Goal: Task Accomplishment & Management: Manage account settings

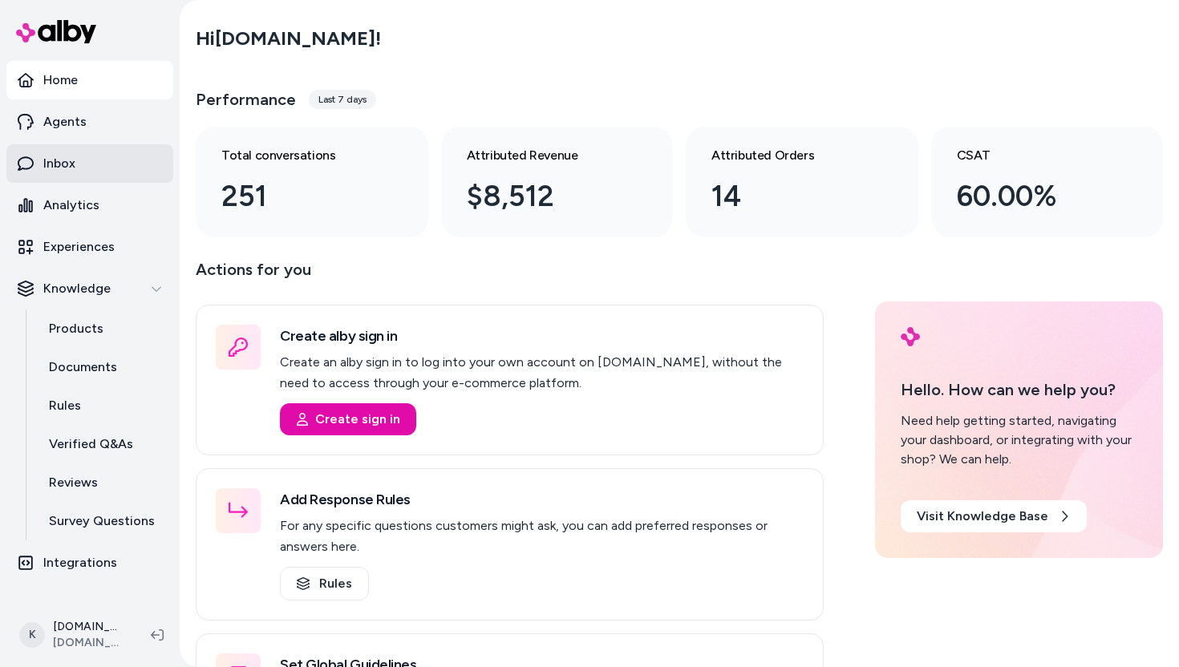
click at [91, 176] on link "Inbox" at bounding box center [89, 163] width 167 height 39
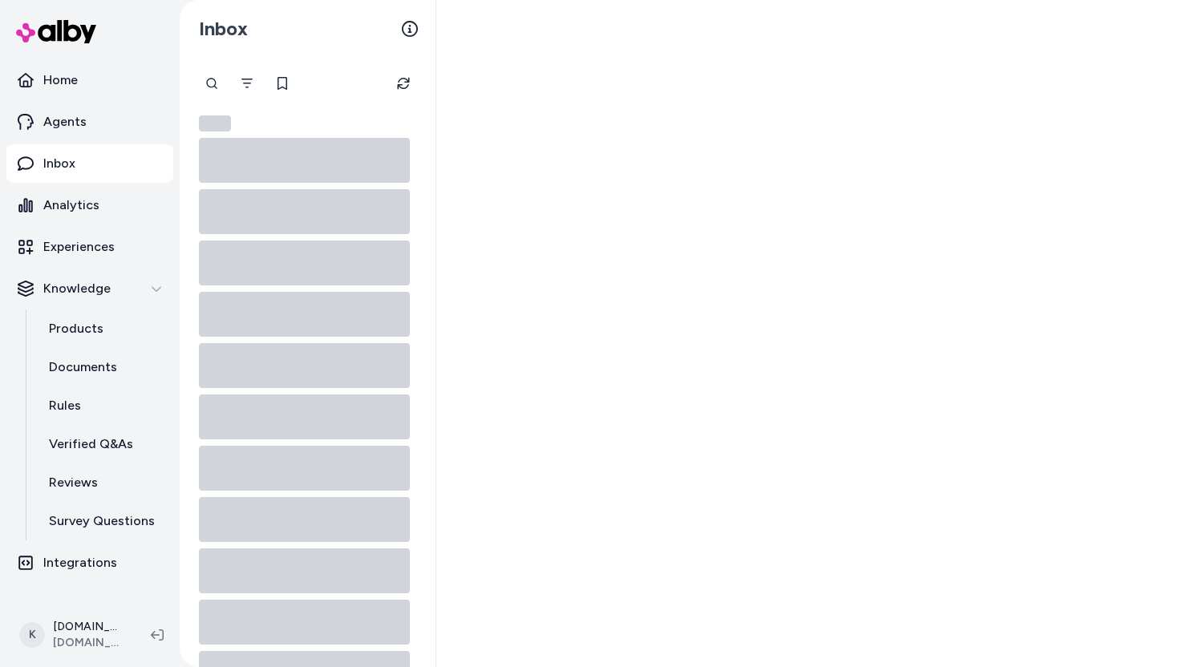
click at [121, 158] on link "Inbox" at bounding box center [89, 163] width 167 height 39
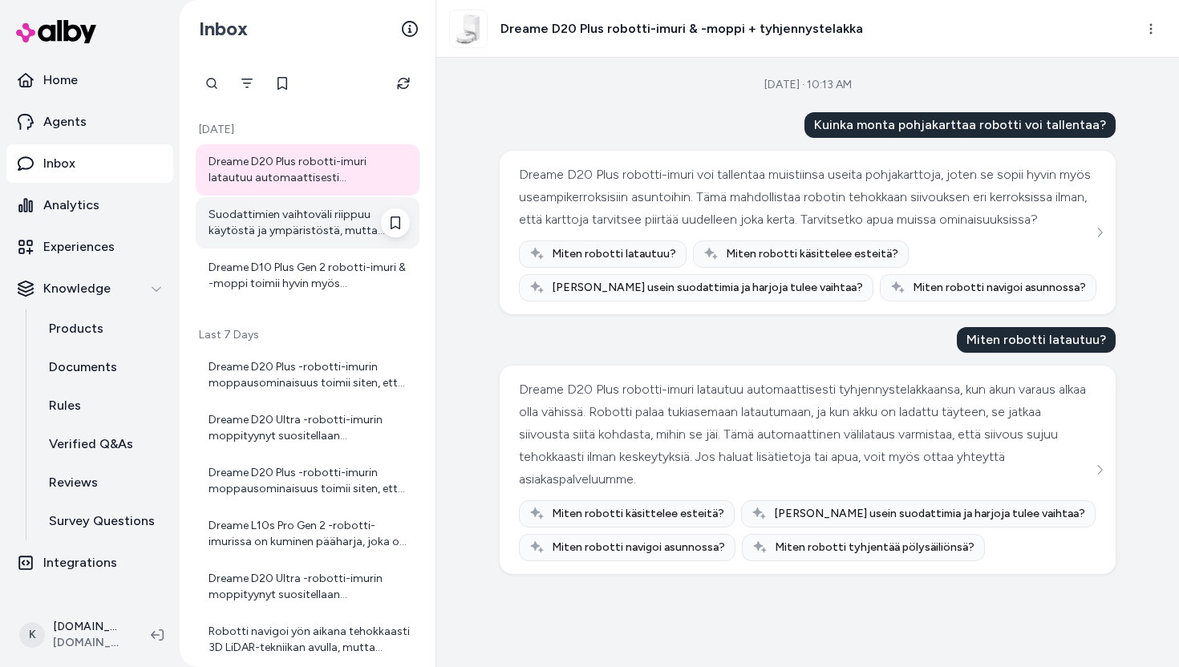
click at [314, 241] on div "Suodattimien vaihtoväli riippuu käytöstä ja ympäristöstä, mutta yleisesti suosi…" at bounding box center [308, 222] width 224 height 51
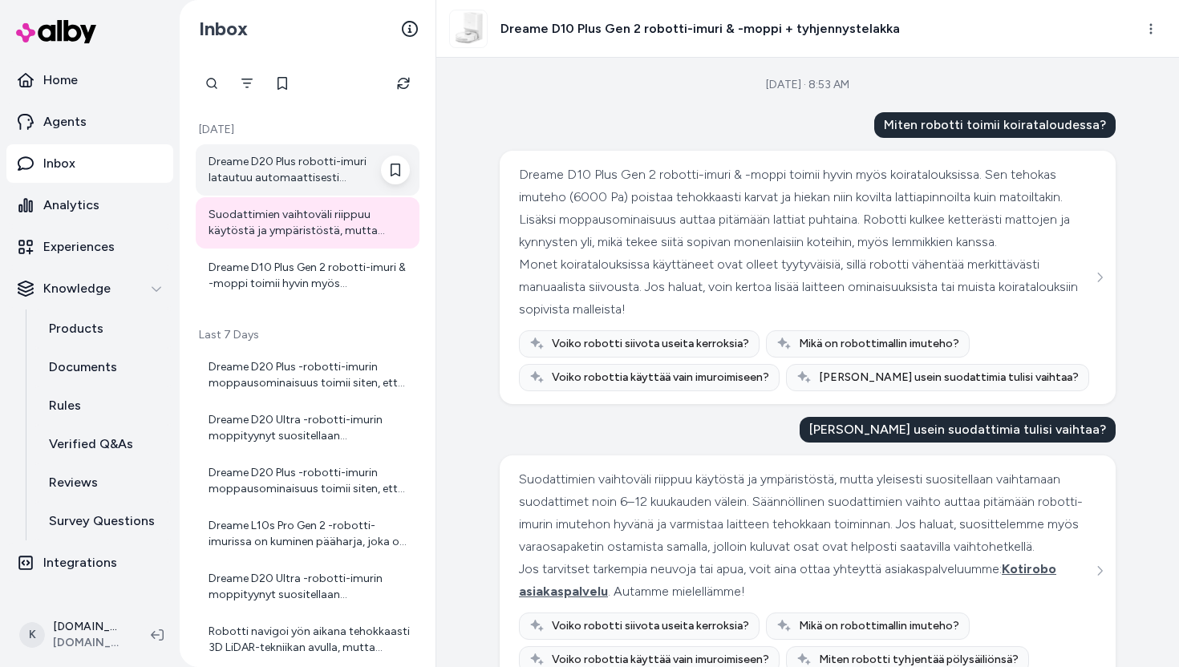
click at [307, 176] on div "Dreame D20 Plus robotti-imuri latautuu automaattisesti tyhjennystelakkaansa, ku…" at bounding box center [309, 170] width 201 height 32
